Goal: Task Accomplishment & Management: Complete application form

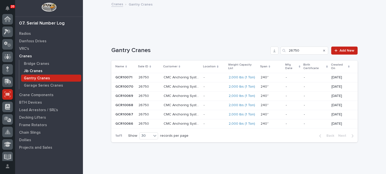
scroll to position [75, 0]
click at [31, 95] on p "Crane Components" at bounding box center [36, 95] width 34 height 5
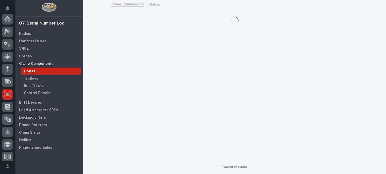
scroll to position [75, 0]
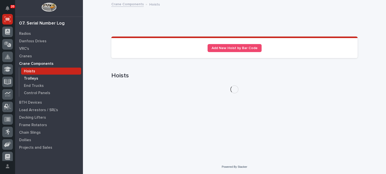
click at [32, 79] on p "Trolleys" at bounding box center [31, 79] width 14 height 5
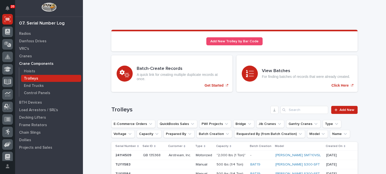
scroll to position [8, 0]
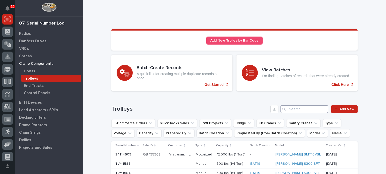
click at [289, 109] on input "Search" at bounding box center [304, 109] width 48 height 8
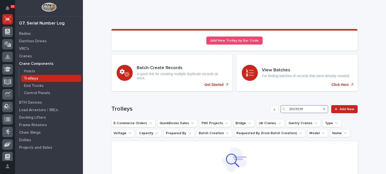
drag, startPoint x: 302, startPoint y: 110, endPoint x: 211, endPoint y: 117, distance: 91.9
click at [211, 117] on div "Trolleys 2503019 Add New E-Commerce Orders QuickBooks Sales PWI Projects Bridge…" at bounding box center [234, 152] width 246 height 95
type input "2503019"
click at [335, 111] on link "Add New" at bounding box center [344, 109] width 26 height 8
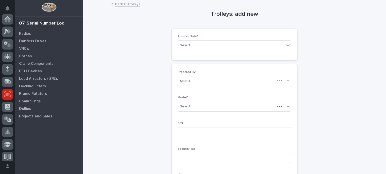
scroll to position [75, 0]
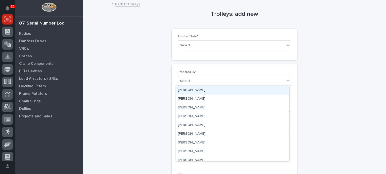
click at [232, 84] on div "Select..." at bounding box center [231, 81] width 107 height 8
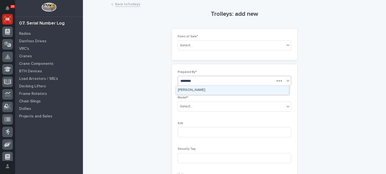
type input "*******"
click at [231, 92] on div "[PERSON_NAME]" at bounding box center [232, 90] width 113 height 9
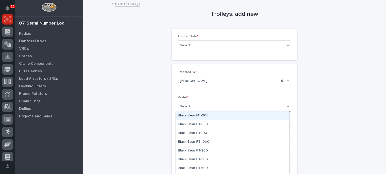
click at [225, 108] on div "Select..." at bounding box center [231, 107] width 107 height 8
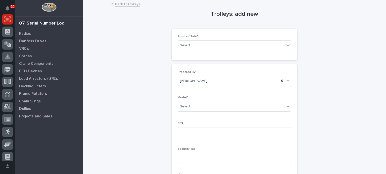
click at [224, 95] on div "Prepared By * [PERSON_NAME] Model * Select... S/N Security Tag Voltage for moto…" at bounding box center [233, 148] width 113 height 155
click at [216, 131] on input at bounding box center [233, 133] width 113 height 10
paste input "2503019"
type input "2503019"
click at [210, 110] on div "Select..." at bounding box center [231, 107] width 107 height 8
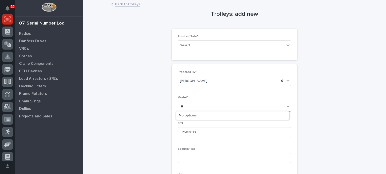
type input "*"
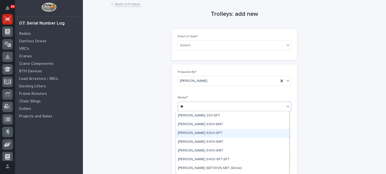
type input "**"
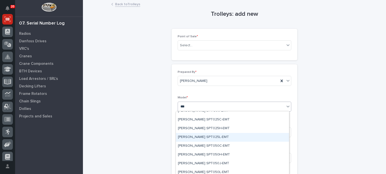
scroll to position [0, 0]
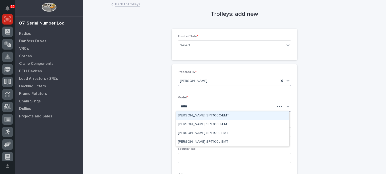
type input "******"
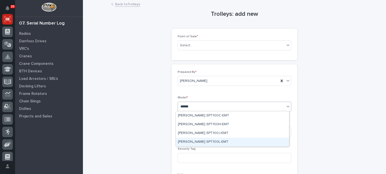
click at [210, 142] on div "[PERSON_NAME] SPT100L-EMT" at bounding box center [232, 142] width 113 height 9
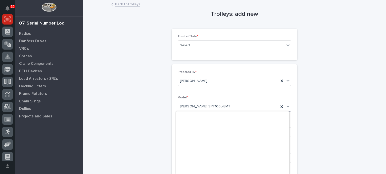
click at [211, 110] on div "[PERSON_NAME] SPT100L-EMT" at bounding box center [228, 107] width 101 height 8
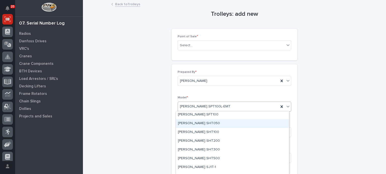
scroll to position [247, 0]
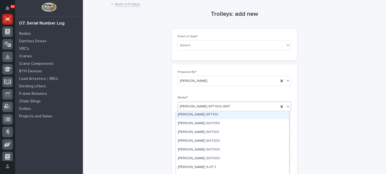
click at [344, 71] on div "Trolleys: add new Loading... Saving… Loading... Saving… Loading... Saving… Poin…" at bounding box center [234, 172] width 246 height 342
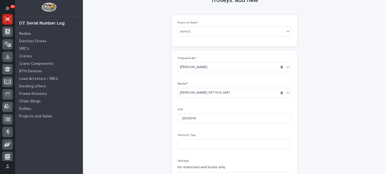
scroll to position [0, 0]
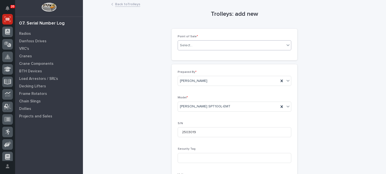
click at [203, 44] on div "Select..." at bounding box center [231, 45] width 107 height 8
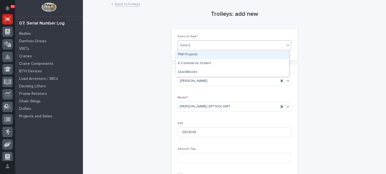
click at [193, 56] on div "PWI Projects" at bounding box center [232, 54] width 113 height 9
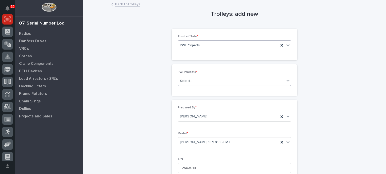
click at [197, 79] on div "Select..." at bounding box center [231, 81] width 107 height 8
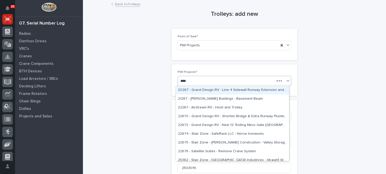
type input "*****"
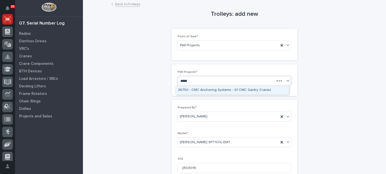
click at [207, 91] on div "26750 - CMC Anchoring Systems - G1 CMC Gantry Cranes" at bounding box center [232, 90] width 113 height 9
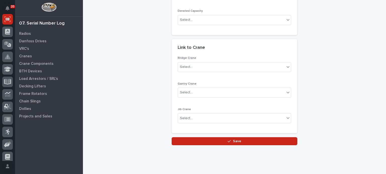
scroll to position [233, 0]
click at [195, 88] on div "Select..." at bounding box center [233, 93] width 113 height 10
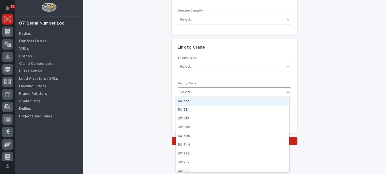
paste input "********"
type input "********"
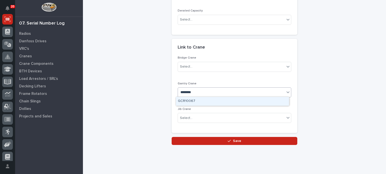
click at [196, 99] on div "GCR10067" at bounding box center [232, 101] width 113 height 9
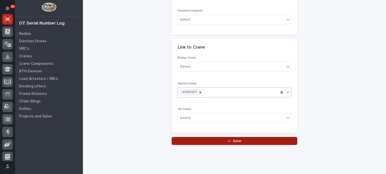
click at [198, 140] on button "Save" at bounding box center [234, 141] width 126 height 8
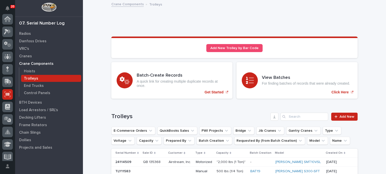
scroll to position [75, 0]
click at [293, 117] on input "Search" at bounding box center [304, 117] width 48 height 8
click at [39, 74] on div "Hoists" at bounding box center [51, 71] width 60 height 7
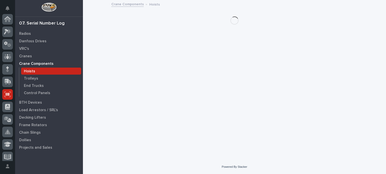
scroll to position [75, 0]
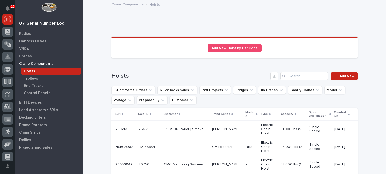
click at [305, 79] on input "Search" at bounding box center [304, 76] width 48 height 8
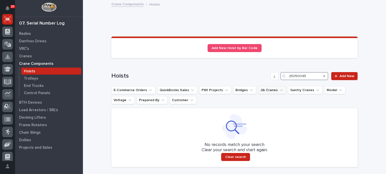
drag, startPoint x: 308, startPoint y: 75, endPoint x: 263, endPoint y: 86, distance: 47.0
click at [263, 86] on div "Hoists 25050045 Add New E-Commerce Orders QuickBooks Sales PWI Projects Bridges…" at bounding box center [234, 119] width 246 height 95
type input "25050045"
click at [335, 75] on icon at bounding box center [335, 77] width 3 height 4
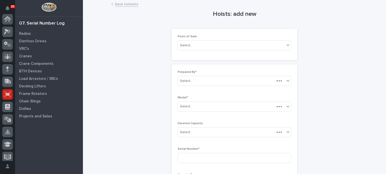
scroll to position [75, 0]
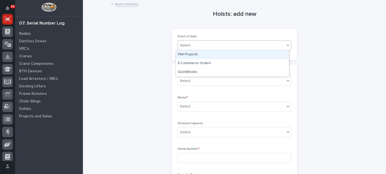
click at [229, 45] on div "Select..." at bounding box center [231, 45] width 107 height 8
click at [221, 52] on div "PWI Projects" at bounding box center [232, 54] width 113 height 9
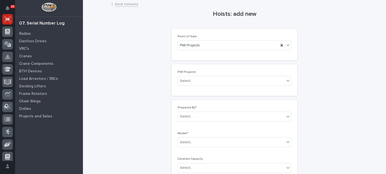
click at [207, 87] on div "PWI Projects Select..." at bounding box center [233, 81] width 113 height 20
click at [211, 82] on div "Select..." at bounding box center [231, 81] width 107 height 8
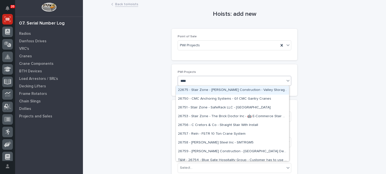
type input "*****"
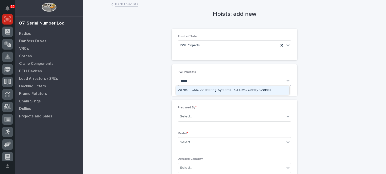
click at [216, 90] on div "26750 - CMC Anchoring Systems - G1 CMC Gantry Cranes" at bounding box center [232, 90] width 113 height 9
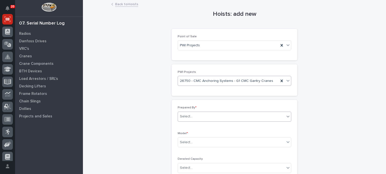
click at [202, 120] on div "Select..." at bounding box center [231, 117] width 107 height 8
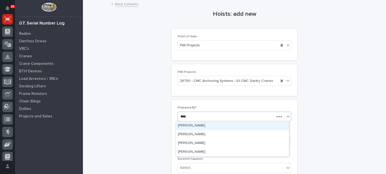
type input "*****"
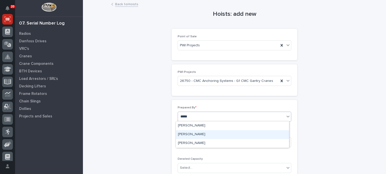
click at [202, 133] on div "[PERSON_NAME]" at bounding box center [232, 135] width 113 height 9
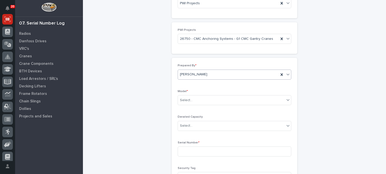
scroll to position [44, 0]
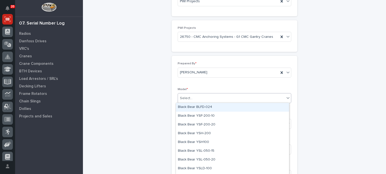
click at [209, 96] on div "Select..." at bounding box center [231, 98] width 107 height 8
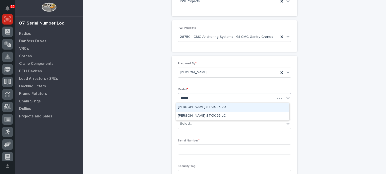
type input "*******"
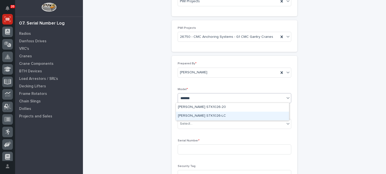
drag, startPoint x: 212, startPoint y: 107, endPoint x: 212, endPoint y: 112, distance: 5.3
click at [212, 112] on div "[PERSON_NAME] STK1026-LC" at bounding box center [232, 116] width 113 height 9
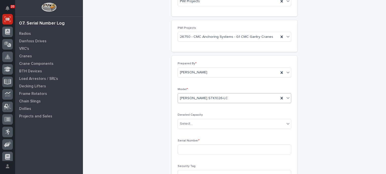
scroll to position [69, 0]
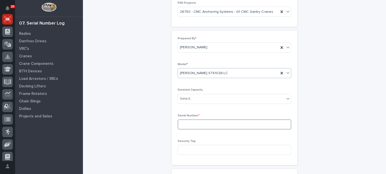
click at [213, 126] on input at bounding box center [233, 125] width 113 height 10
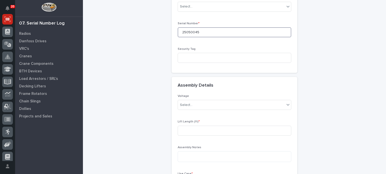
scroll to position [162, 0]
type input "25050045"
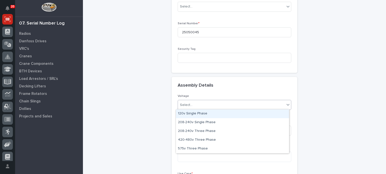
click at [209, 105] on div "Select..." at bounding box center [231, 105] width 107 height 8
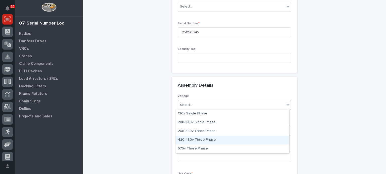
click at [197, 140] on div "420-480v Three Phase" at bounding box center [232, 140] width 113 height 9
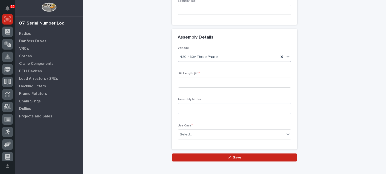
scroll to position [210, 0]
click at [203, 81] on input at bounding box center [233, 83] width 113 height 10
type input "15"
click at [193, 132] on div "Select..." at bounding box center [231, 135] width 107 height 8
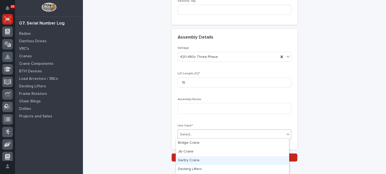
click at [183, 160] on div "Gantry Crane" at bounding box center [232, 161] width 113 height 9
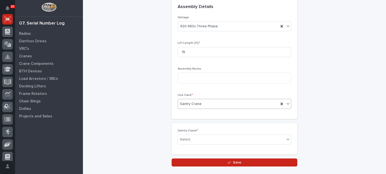
scroll to position [241, 0]
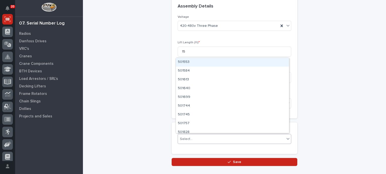
click at [193, 140] on input "text" at bounding box center [193, 139] width 1 height 4
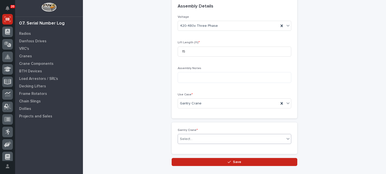
paste input "********"
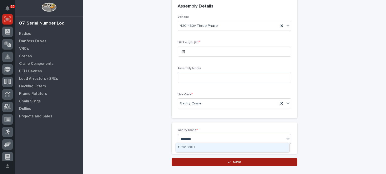
type input "********"
click at [234, 162] on span "Save" at bounding box center [237, 162] width 8 height 5
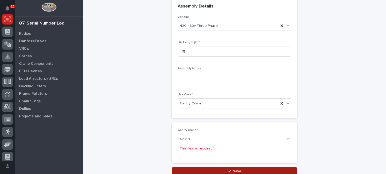
scroll to position [281, 0]
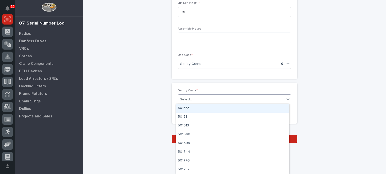
click at [209, 98] on div "Select..." at bounding box center [231, 100] width 107 height 8
paste input "********"
type input "********"
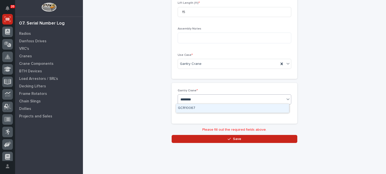
click at [206, 107] on div "GCR10067" at bounding box center [232, 108] width 113 height 9
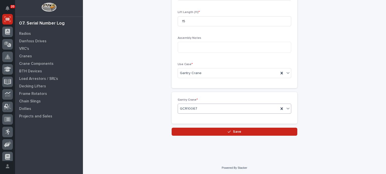
scroll to position [271, 0]
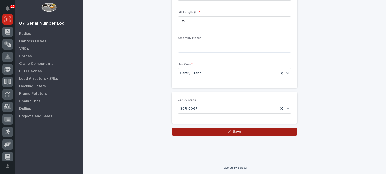
click at [209, 131] on button "Save" at bounding box center [234, 132] width 126 height 8
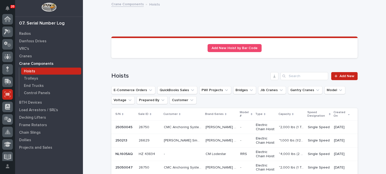
scroll to position [75, 0]
click at [157, 127] on p at bounding box center [149, 128] width 21 height 4
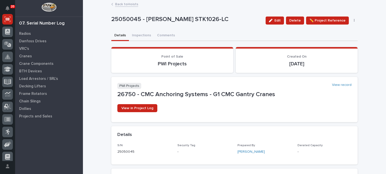
click at [144, 28] on div "25050045 - [PERSON_NAME] STK1026-LC Edit Delete ✏️ Project Reference Edit PWI P…" at bounding box center [234, 21] width 246 height 20
click at [145, 34] on button "Inspections" at bounding box center [141, 36] width 25 height 11
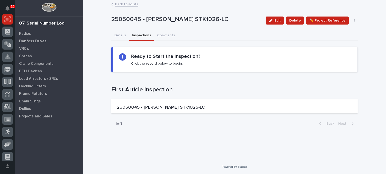
click at [146, 56] on h2 "Ready to Start the Inspection?" at bounding box center [165, 56] width 69 height 6
click at [172, 106] on p "25050045 - [PERSON_NAME] STK1026-LC" at bounding box center [161, 108] width 88 height 6
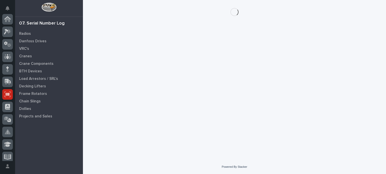
scroll to position [75, 0]
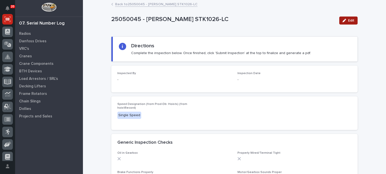
click at [346, 24] on button "Edit" at bounding box center [348, 21] width 18 height 8
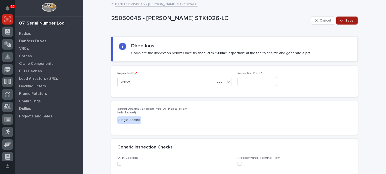
click at [347, 20] on span "Save" at bounding box center [349, 20] width 8 height 5
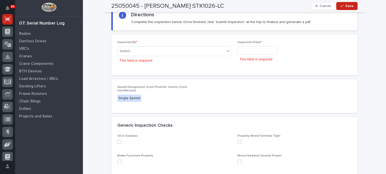
scroll to position [35, 0]
click at [177, 51] on div "Select..." at bounding box center [170, 52] width 107 height 8
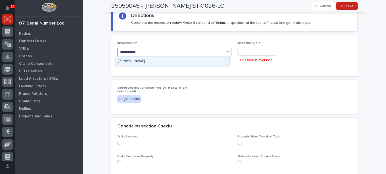
type input "**********"
click at [249, 46] on div "Inspection Date * This field is required" at bounding box center [294, 55] width 114 height 28
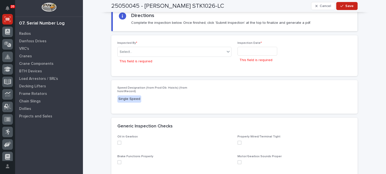
click at [249, 47] on input "text" at bounding box center [257, 51] width 40 height 9
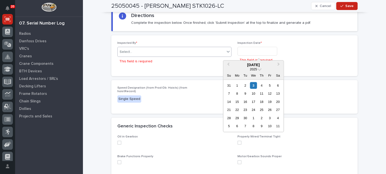
click at [194, 54] on div "Select..." at bounding box center [170, 52] width 107 height 8
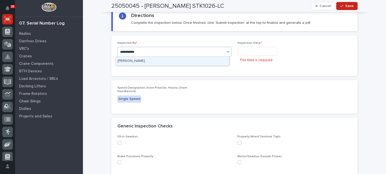
type input "**********"
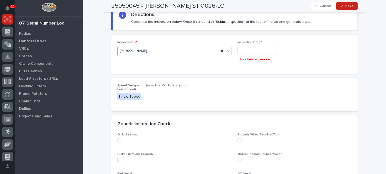
scroll to position [32, 0]
click at [248, 48] on input "text" at bounding box center [257, 49] width 40 height 9
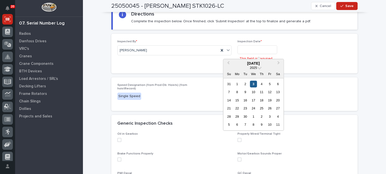
click at [253, 84] on div "3" at bounding box center [253, 84] width 7 height 7
type input "**********"
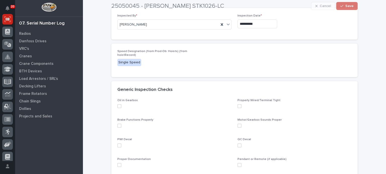
scroll to position [74, 0]
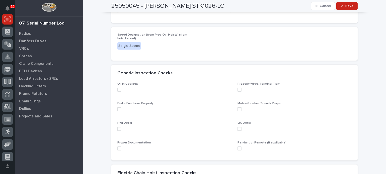
click at [118, 89] on span at bounding box center [119, 90] width 4 height 4
click at [119, 110] on span at bounding box center [119, 109] width 4 height 4
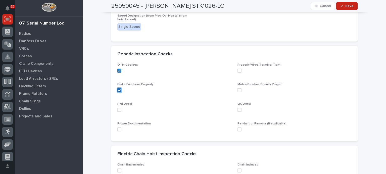
scroll to position [94, 0]
click at [119, 110] on span at bounding box center [119, 110] width 4 height 4
click at [117, 131] on span at bounding box center [119, 129] width 4 height 4
click at [238, 132] on div "Pendant or Remote (if applicable)" at bounding box center [294, 129] width 114 height 14
click at [238, 131] on div "Pendant or Remote (if applicable)" at bounding box center [294, 129] width 114 height 14
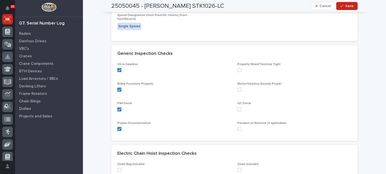
click at [237, 129] on span at bounding box center [239, 129] width 4 height 4
click at [238, 110] on span at bounding box center [239, 110] width 4 height 4
click at [238, 90] on span at bounding box center [239, 90] width 4 height 4
click at [237, 68] on span at bounding box center [239, 70] width 4 height 4
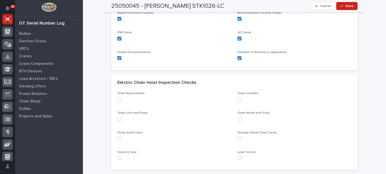
scroll to position [204, 0]
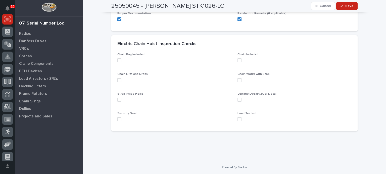
click at [117, 60] on span at bounding box center [119, 60] width 4 height 4
click at [117, 81] on span at bounding box center [119, 80] width 4 height 4
click at [118, 101] on span at bounding box center [119, 100] width 4 height 4
click at [118, 119] on span at bounding box center [119, 119] width 4 height 4
click at [237, 61] on span at bounding box center [239, 60] width 4 height 4
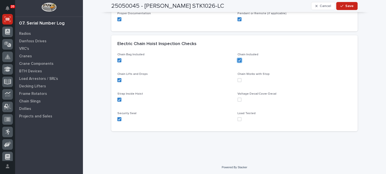
click at [238, 81] on span at bounding box center [239, 80] width 4 height 4
click at [237, 99] on span at bounding box center [239, 100] width 4 height 4
click at [237, 121] on span at bounding box center [239, 119] width 4 height 4
click at [347, 5] on span "Save" at bounding box center [349, 6] width 8 height 5
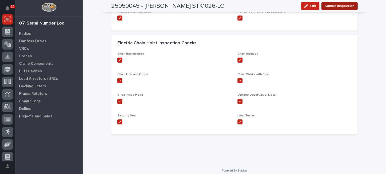
click at [338, 5] on span "Submit Inspection" at bounding box center [339, 6] width 30 height 6
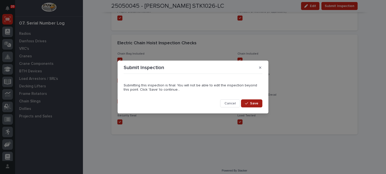
click at [256, 104] on span "Save" at bounding box center [254, 103] width 8 height 5
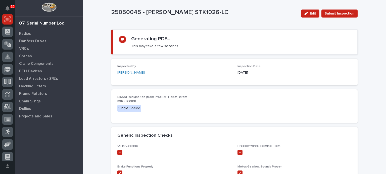
scroll to position [6, 0]
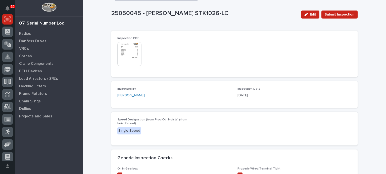
click at [127, 56] on img at bounding box center [129, 54] width 24 height 24
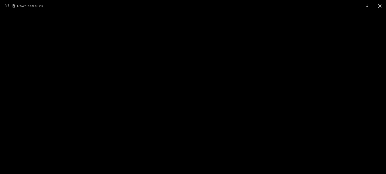
click at [381, 5] on button "Close gallery" at bounding box center [379, 6] width 13 height 12
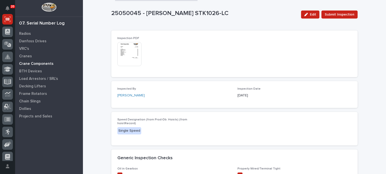
click at [29, 65] on p "Crane Components" at bounding box center [36, 64] width 34 height 5
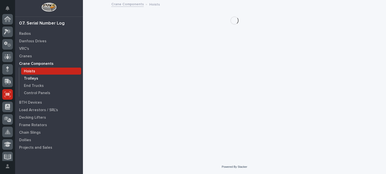
scroll to position [75, 0]
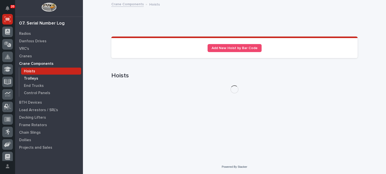
click at [29, 79] on p "Trolleys" at bounding box center [31, 79] width 14 height 5
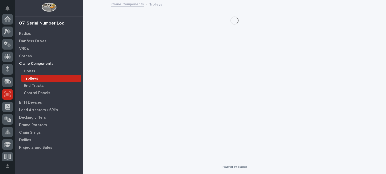
scroll to position [75, 0]
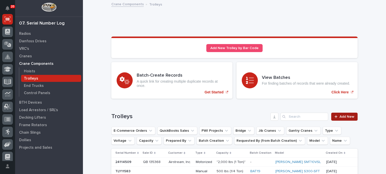
click at [341, 117] on span "Add New" at bounding box center [346, 117] width 15 height 4
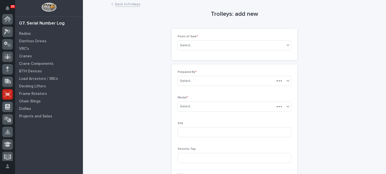
scroll to position [75, 0]
click at [269, 46] on div "Select..." at bounding box center [231, 45] width 107 height 8
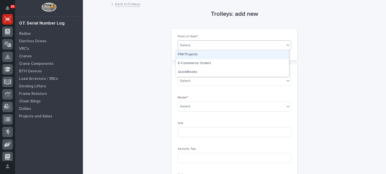
click at [262, 53] on div "PWI Projects" at bounding box center [232, 54] width 113 height 9
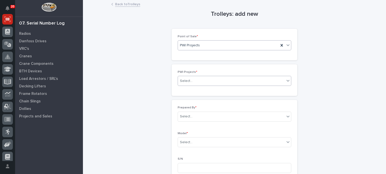
click at [251, 80] on div "Select..." at bounding box center [231, 81] width 107 height 8
type input "*****"
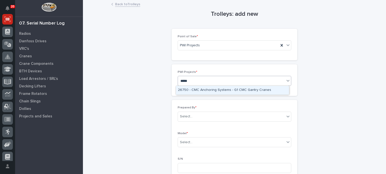
click at [251, 91] on div "26750 - CMC Anchoring Systems - G1 CMC Gantry Cranes" at bounding box center [232, 90] width 113 height 9
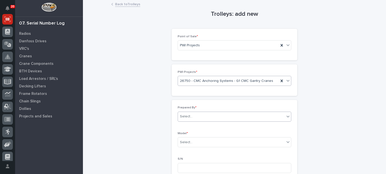
click at [246, 119] on div "Select..." at bounding box center [231, 117] width 107 height 8
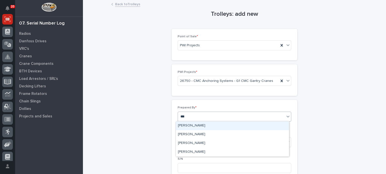
type input "****"
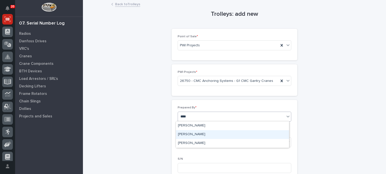
click at [243, 134] on div "[PERSON_NAME]" at bounding box center [232, 135] width 113 height 9
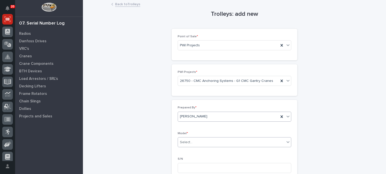
click at [243, 143] on div "Select..." at bounding box center [231, 143] width 107 height 8
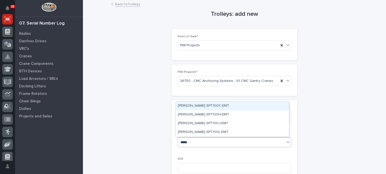
type input "******"
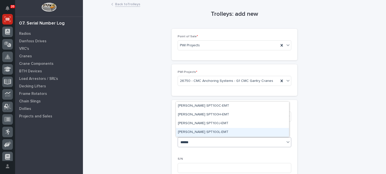
click at [240, 135] on div "[PERSON_NAME] SPT100L-EMT" at bounding box center [232, 132] width 113 height 9
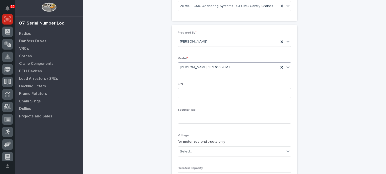
scroll to position [93, 0]
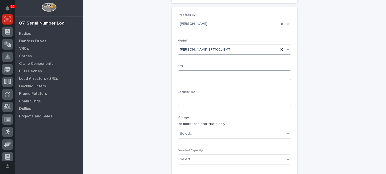
click at [255, 74] on input at bounding box center [233, 76] width 113 height 10
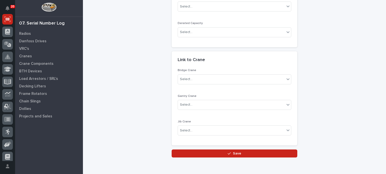
scroll to position [221, 0]
type input "2209142"
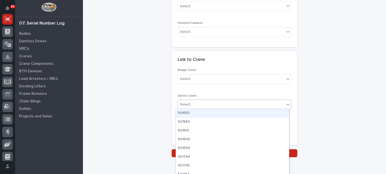
click at [271, 103] on div "Select..." at bounding box center [231, 105] width 107 height 8
type input "***"
type input "*****"
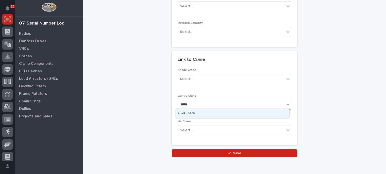
click at [205, 112] on div "GCR10070" at bounding box center [232, 113] width 113 height 9
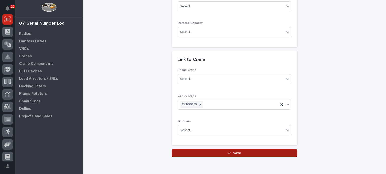
click at [212, 156] on button "Save" at bounding box center [234, 154] width 126 height 8
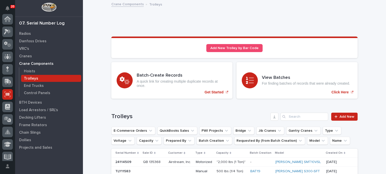
scroll to position [75, 0]
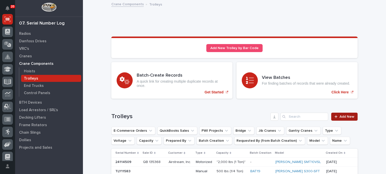
click at [346, 116] on span "Add New" at bounding box center [346, 117] width 15 height 4
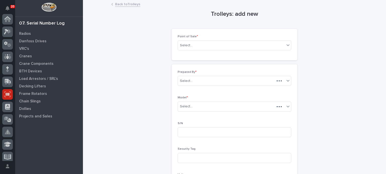
scroll to position [75, 0]
click at [234, 44] on div "Select..." at bounding box center [231, 45] width 107 height 8
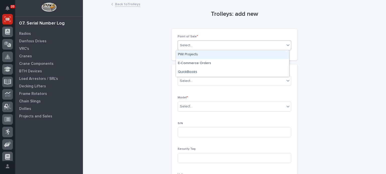
click at [233, 54] on div "PWI Projects" at bounding box center [232, 54] width 113 height 9
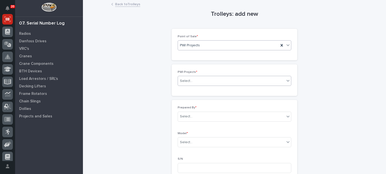
click at [222, 79] on div "Select..." at bounding box center [231, 81] width 107 height 8
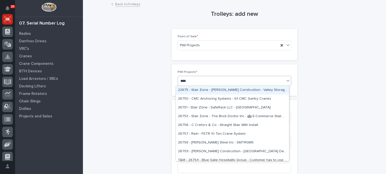
type input "*****"
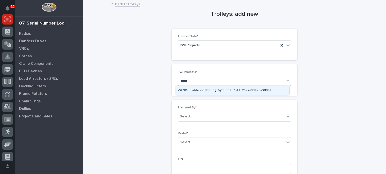
click at [223, 90] on div "26750 - CMC Anchoring Systems - G1 CMC Gantry Cranes" at bounding box center [232, 90] width 113 height 9
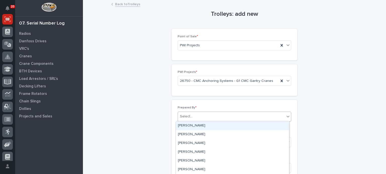
click at [222, 116] on div "Select..." at bounding box center [231, 117] width 107 height 8
type input "****"
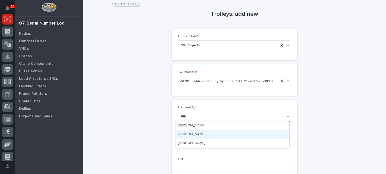
click at [221, 135] on div "[PERSON_NAME]" at bounding box center [232, 135] width 113 height 9
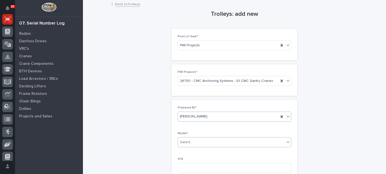
click at [220, 144] on div "Select..." at bounding box center [231, 143] width 107 height 8
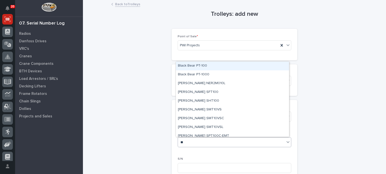
type input "***"
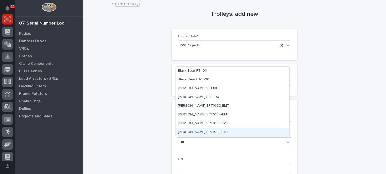
click at [212, 133] on div "[PERSON_NAME] SPT100L-EMT" at bounding box center [232, 132] width 113 height 9
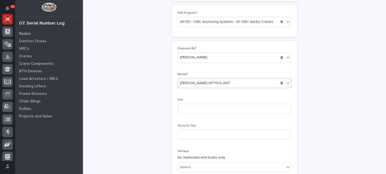
scroll to position [60, 0]
click at [183, 110] on input at bounding box center [233, 109] width 113 height 10
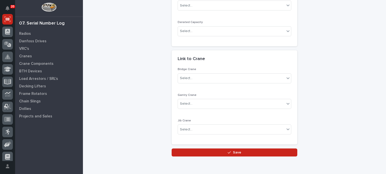
scroll to position [222, 0]
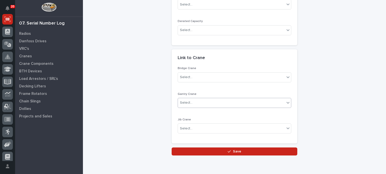
type input "2503026"
click at [256, 101] on div "Select..." at bounding box center [231, 103] width 107 height 8
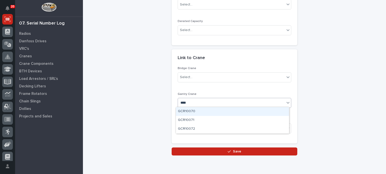
type input "*****"
click at [256, 113] on div "GCR10071" at bounding box center [232, 111] width 113 height 9
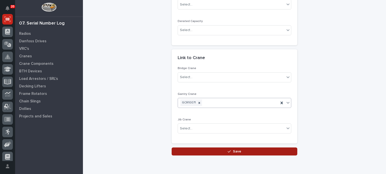
click at [248, 149] on button "Save" at bounding box center [234, 152] width 126 height 8
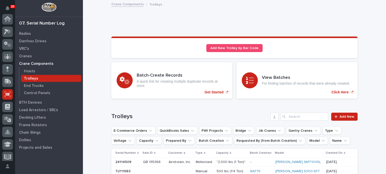
scroll to position [75, 0]
